Goal: Communication & Community: Share content

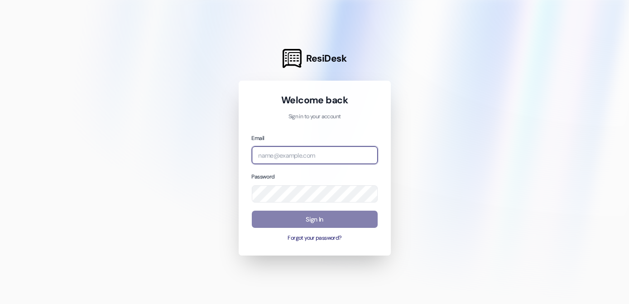
click at [305, 153] on input "email" at bounding box center [315, 155] width 126 height 18
type input "[EMAIL_ADDRESS][DOMAIN_NAME]"
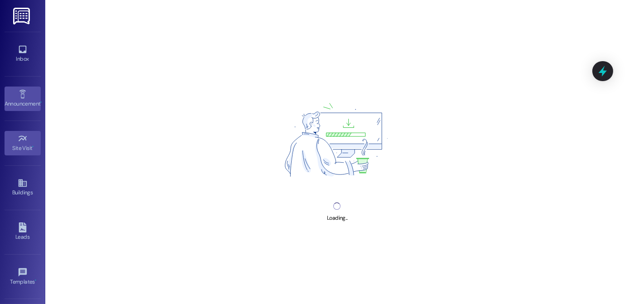
click at [23, 92] on icon at bounding box center [23, 94] width 10 height 10
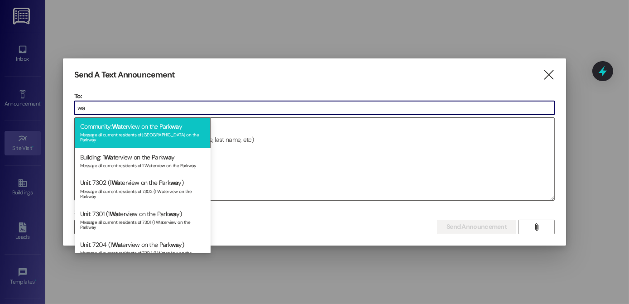
type input "wa"
click at [127, 126] on div "Community: Wa terview on the Park wa y Message all current residents of [GEOGRA…" at bounding box center [143, 132] width 136 height 31
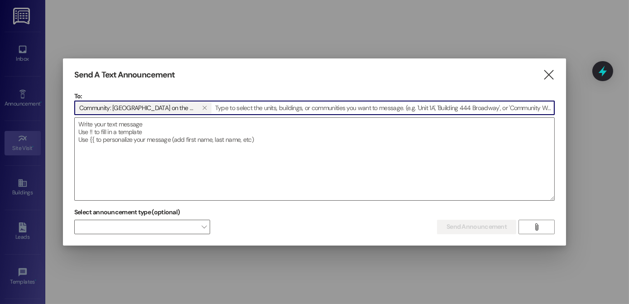
click at [127, 126] on textarea at bounding box center [314, 159] width 479 height 82
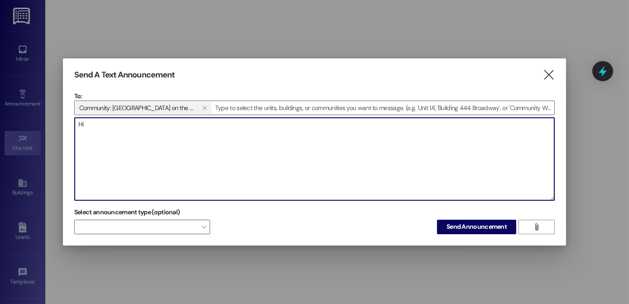
type textarea "H"
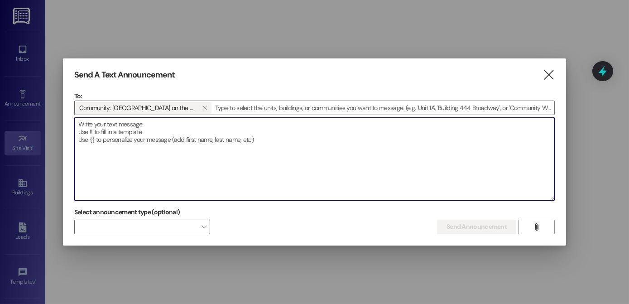
paste textarea "Good afternoon Waterview members, we received the Food Bank of the Rockies orde…"
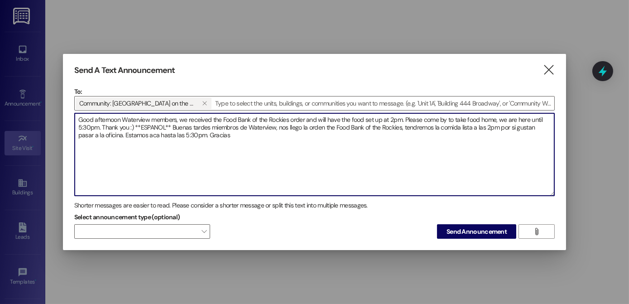
click at [229, 134] on textarea "Good afternoon Waterview members, we received the Food Bank of the Rockies orde…" at bounding box center [314, 154] width 479 height 82
type textarea "Good afternoon Waterview members, we received the Food Bank of the Rockies orde…"
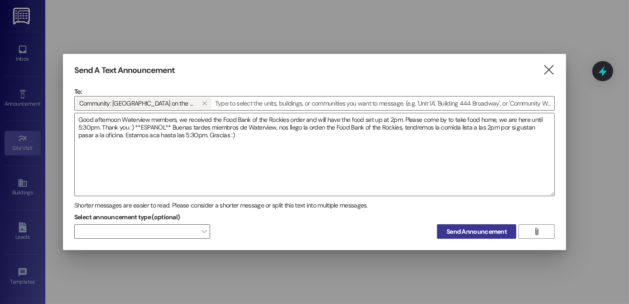
click at [456, 234] on span "Send Announcement" at bounding box center [476, 232] width 60 height 10
